Goal: Find contact information: Find contact information

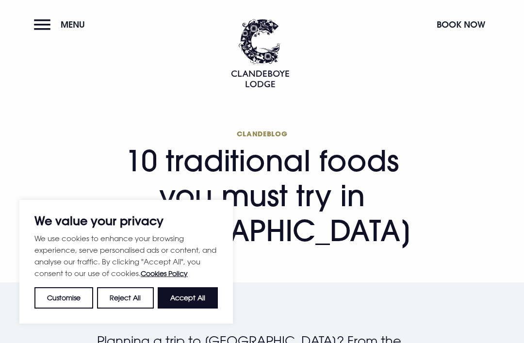
click at [200, 302] on button "Accept All" at bounding box center [188, 297] width 60 height 21
checkbox input "true"
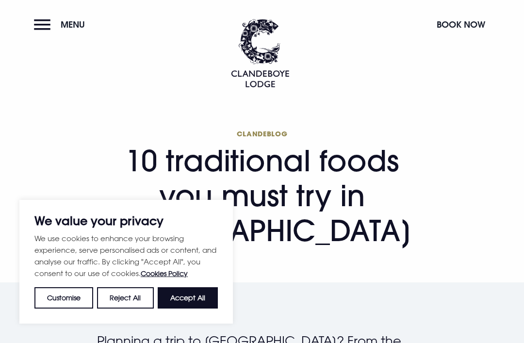
checkbox input "true"
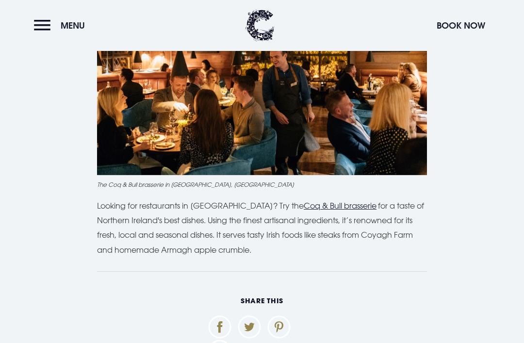
scroll to position [2907, 0]
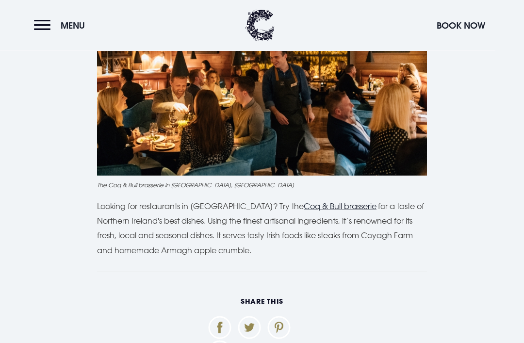
click at [319, 202] on u "Coq & Bull brasserie" at bounding box center [340, 207] width 73 height 10
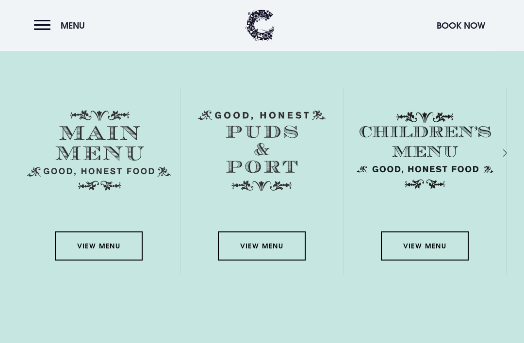
scroll to position [1339, 0]
click at [109, 261] on link "View Menu" at bounding box center [98, 246] width 87 height 29
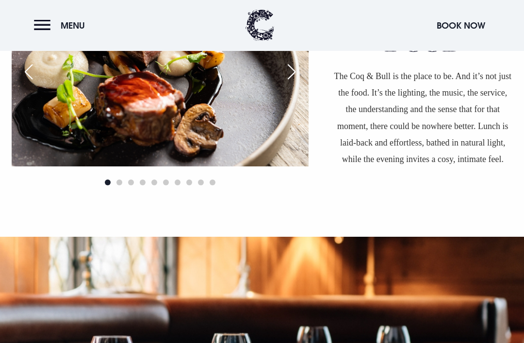
scroll to position [705, 0]
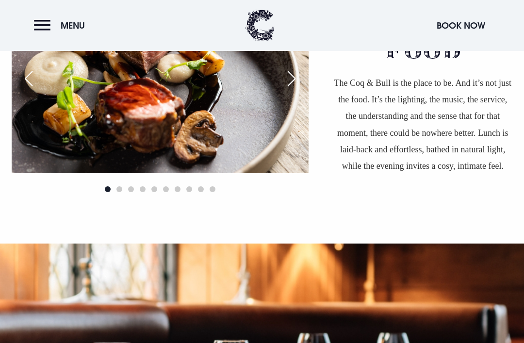
click at [40, 26] on button "Menu" at bounding box center [62, 25] width 56 height 21
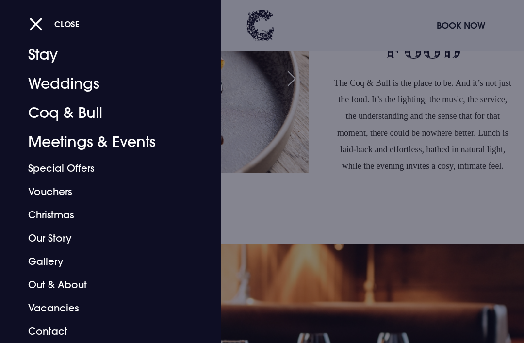
scroll to position [22, 0]
click at [62, 337] on link "Contact" at bounding box center [104, 331] width 152 height 23
